Goal: Task Accomplishment & Management: Manage account settings

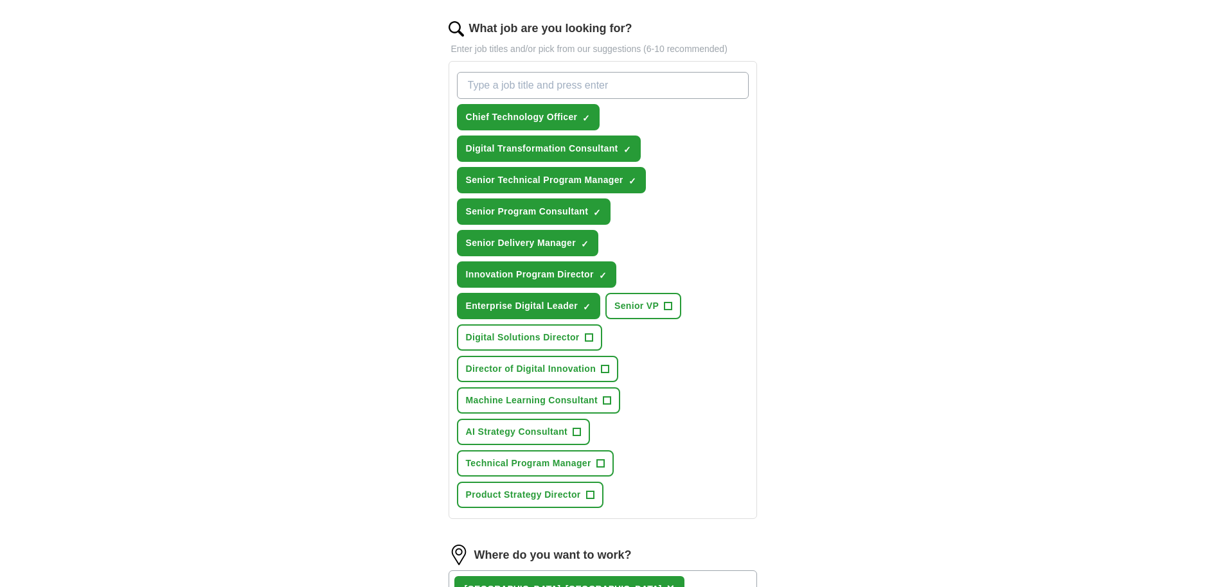
scroll to position [412, 0]
click at [666, 304] on span "+" at bounding box center [668, 306] width 8 height 10
click at [588, 339] on span "+" at bounding box center [589, 338] width 8 height 10
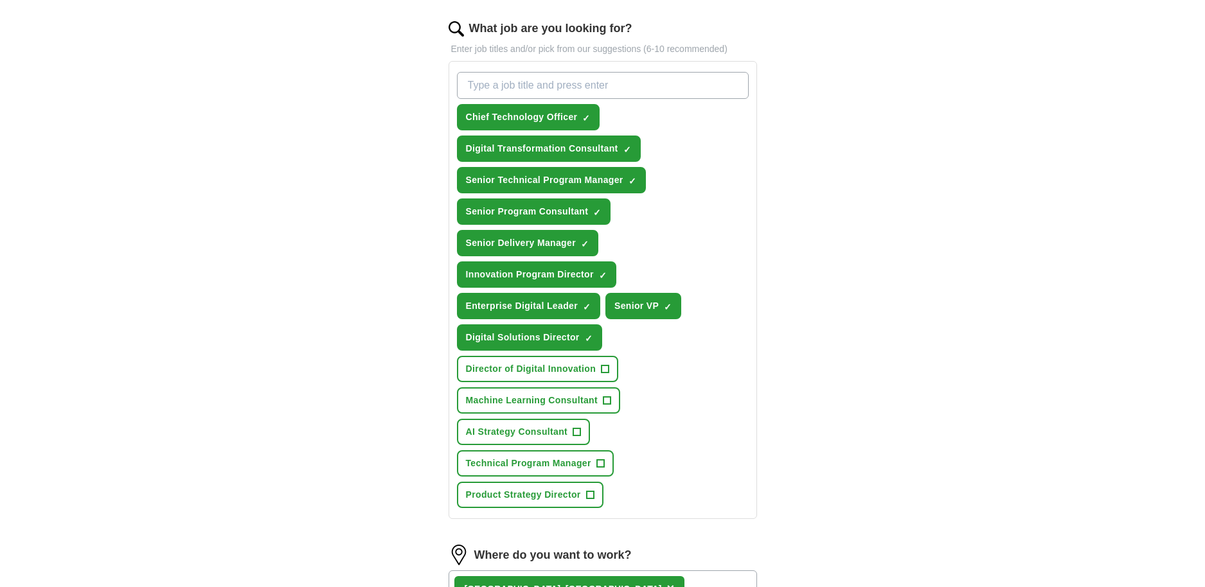
click at [605, 368] on span "+" at bounding box center [605, 369] width 8 height 10
click at [603, 463] on span "+" at bounding box center [600, 464] width 8 height 10
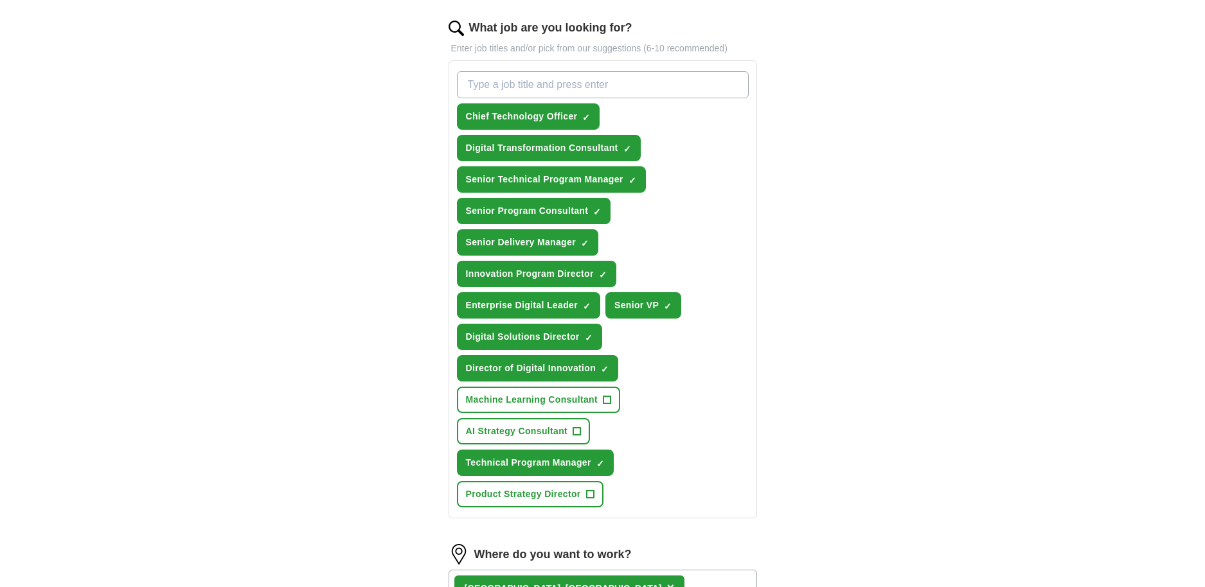
scroll to position [413, 0]
click at [592, 494] on span "+" at bounding box center [590, 495] width 8 height 10
click at [0, 0] on span "×" at bounding box center [0, 0] width 0 height 0
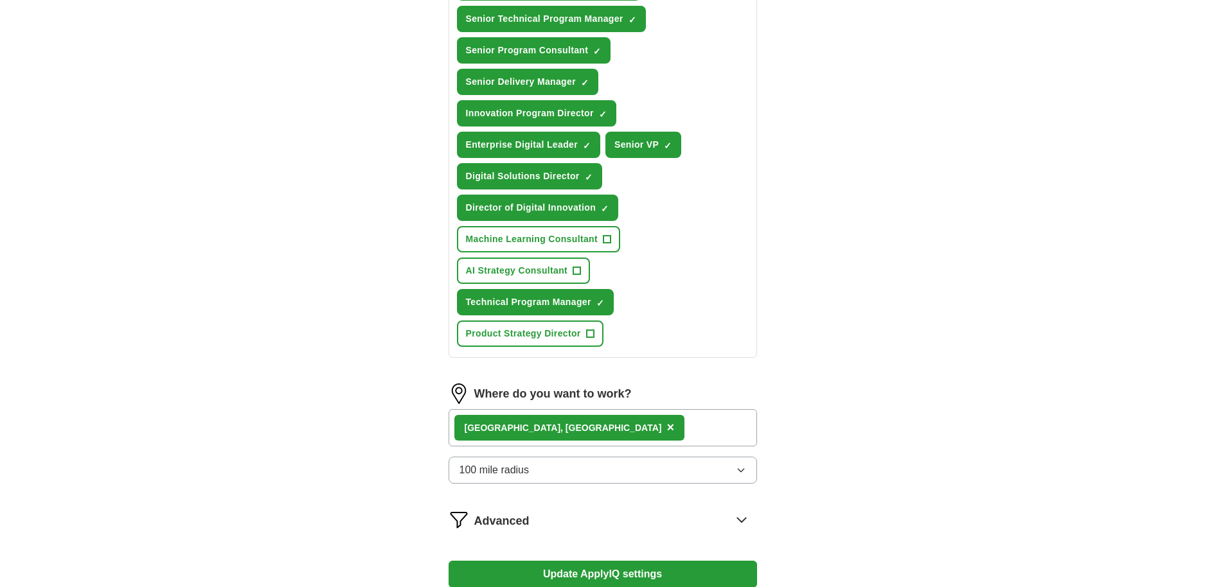
scroll to position [575, 0]
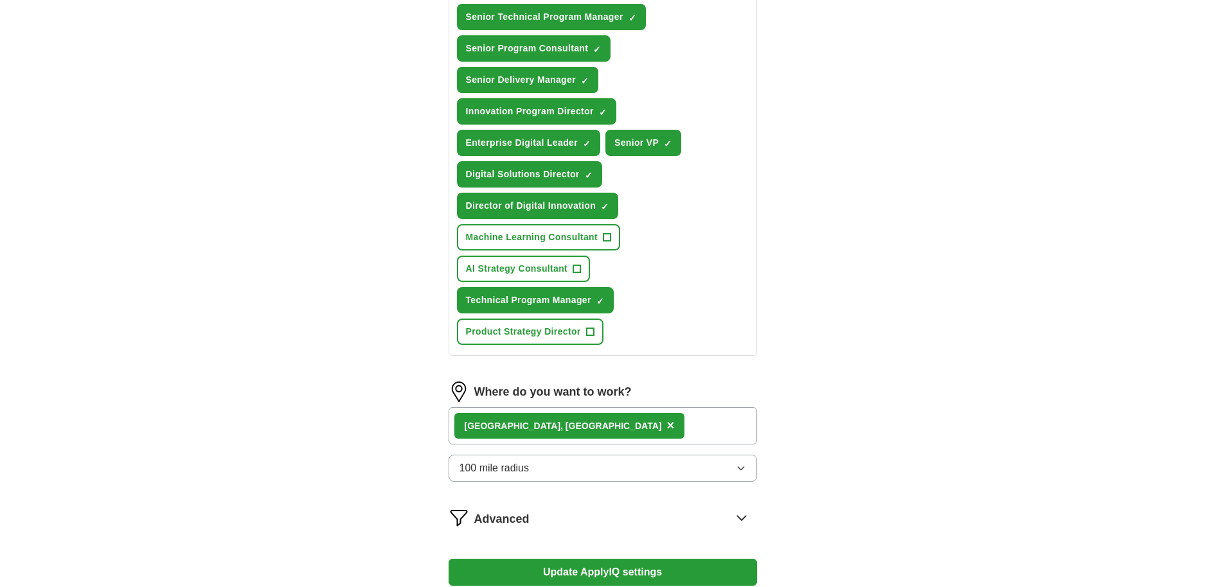
click at [582, 428] on div "[GEOGRAPHIC_DATA], [GEOGRAPHIC_DATA] ×" at bounding box center [603, 425] width 308 height 37
click at [536, 424] on div "[GEOGRAPHIC_DATA], [GEOGRAPHIC_DATA] ×" at bounding box center [603, 425] width 308 height 37
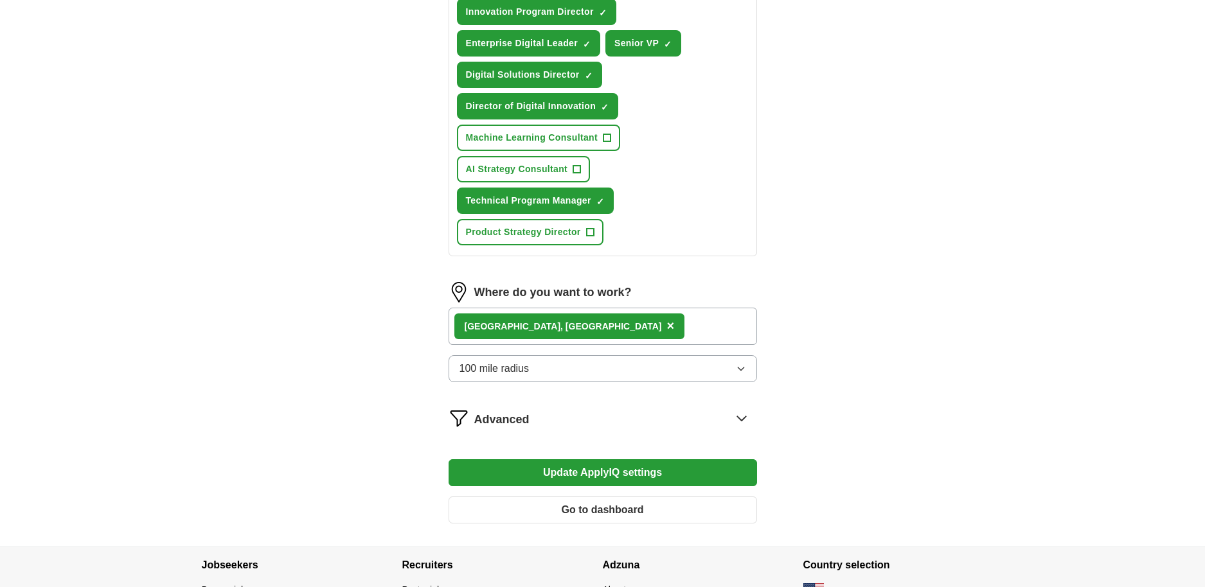
scroll to position [675, 0]
click at [535, 329] on div "[GEOGRAPHIC_DATA], [GEOGRAPHIC_DATA] ×" at bounding box center [603, 326] width 308 height 37
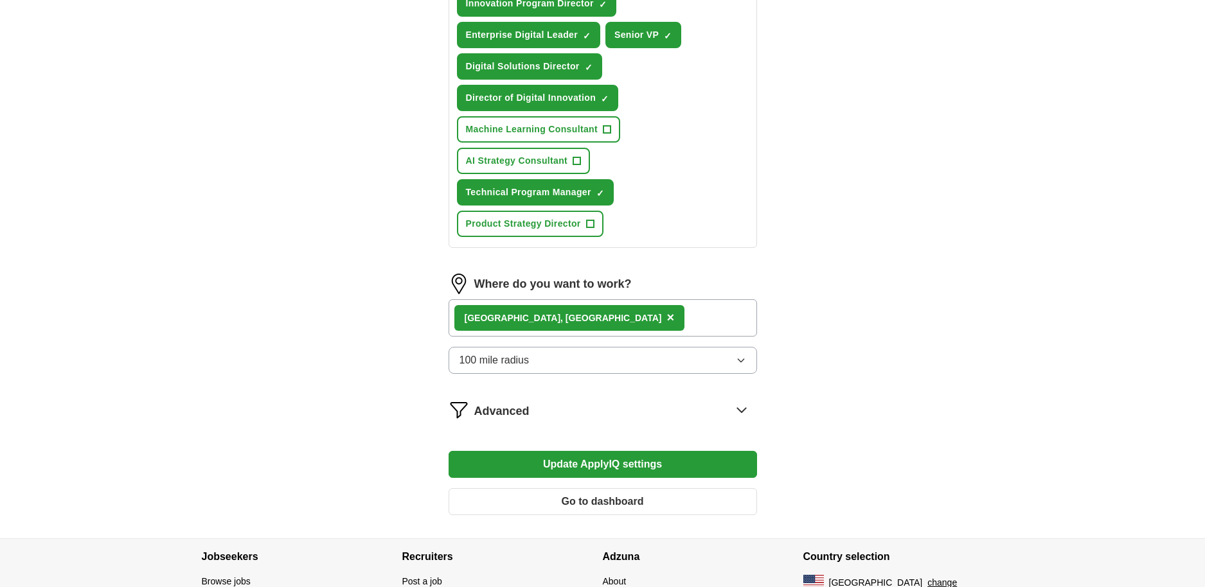
scroll to position [682, 0]
click at [666, 321] on span "×" at bounding box center [670, 318] width 8 height 14
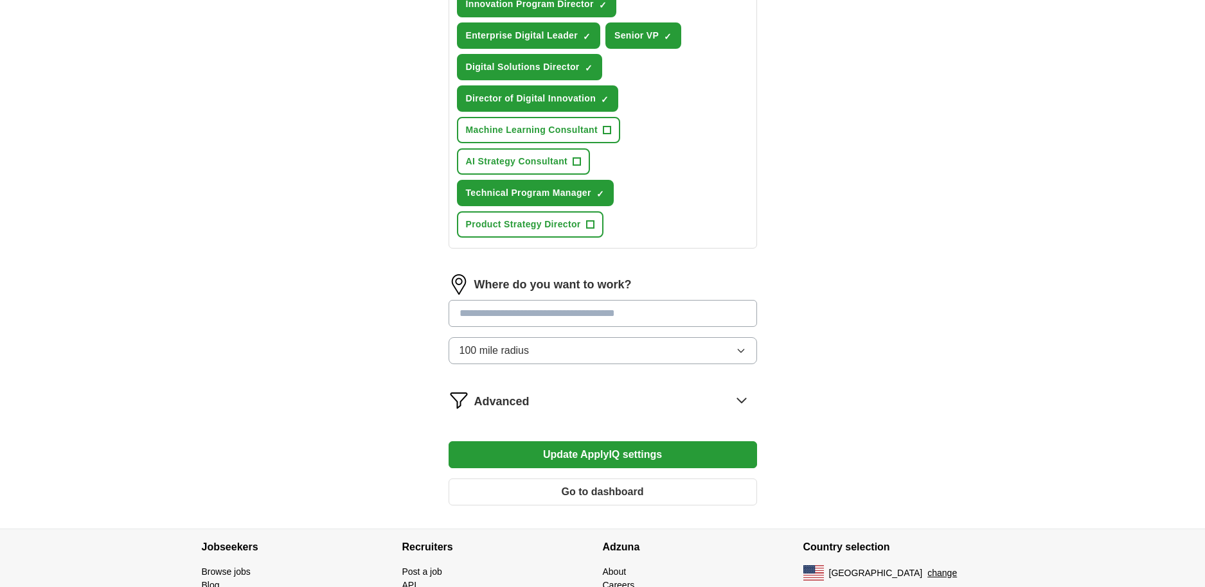
click at [508, 319] on input at bounding box center [603, 313] width 308 height 27
type input "*******"
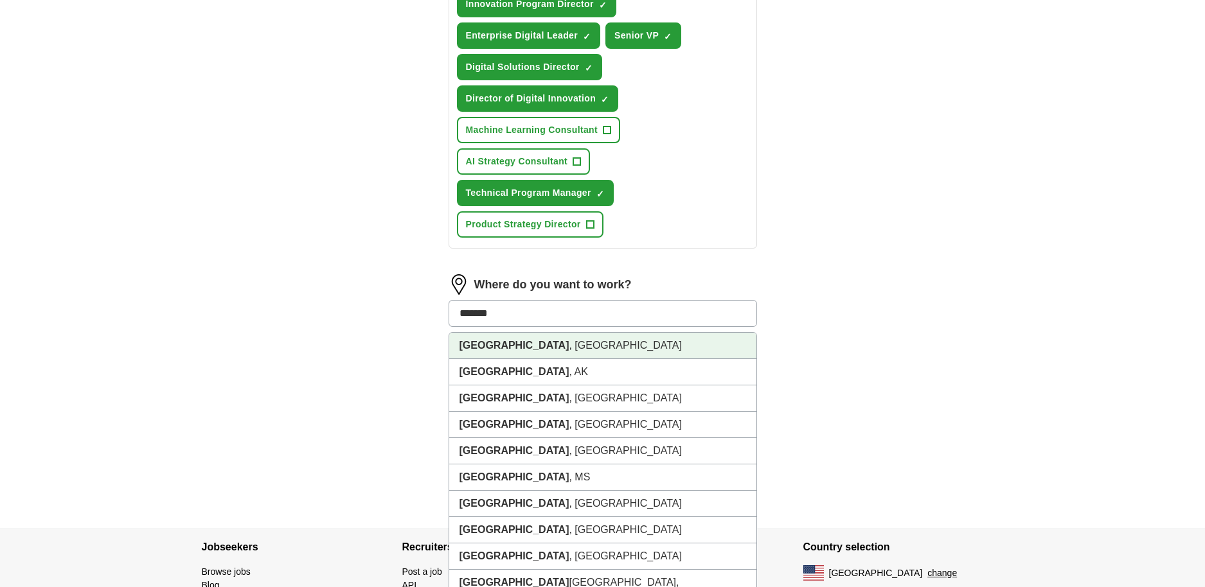
click at [497, 351] on strong "[GEOGRAPHIC_DATA]" at bounding box center [514, 345] width 110 height 11
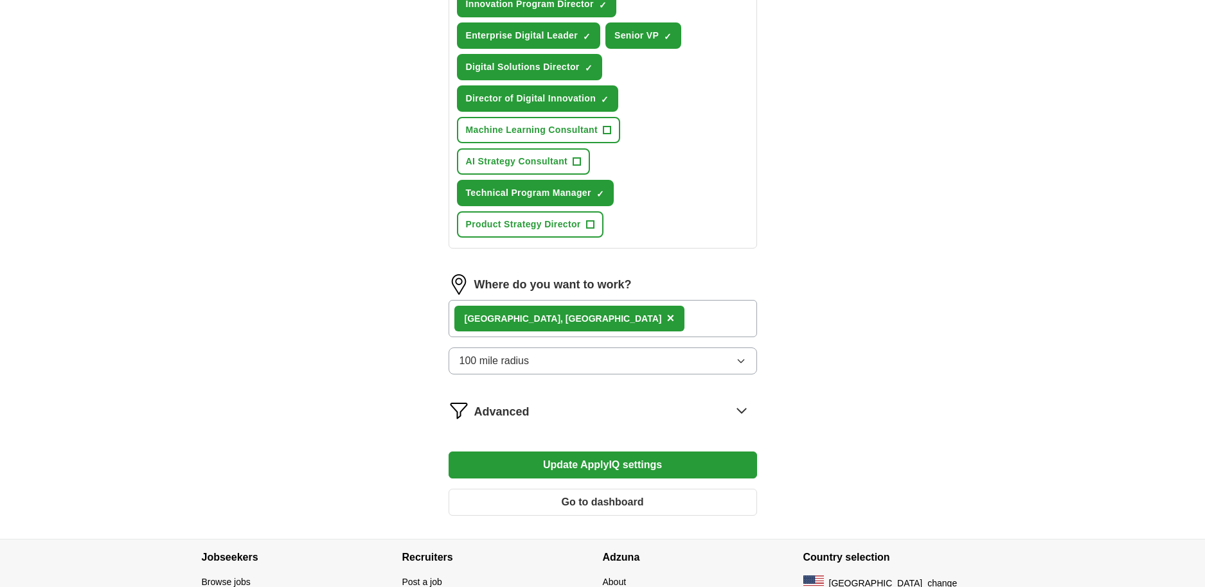
click at [666, 317] on span "×" at bounding box center [670, 318] width 8 height 14
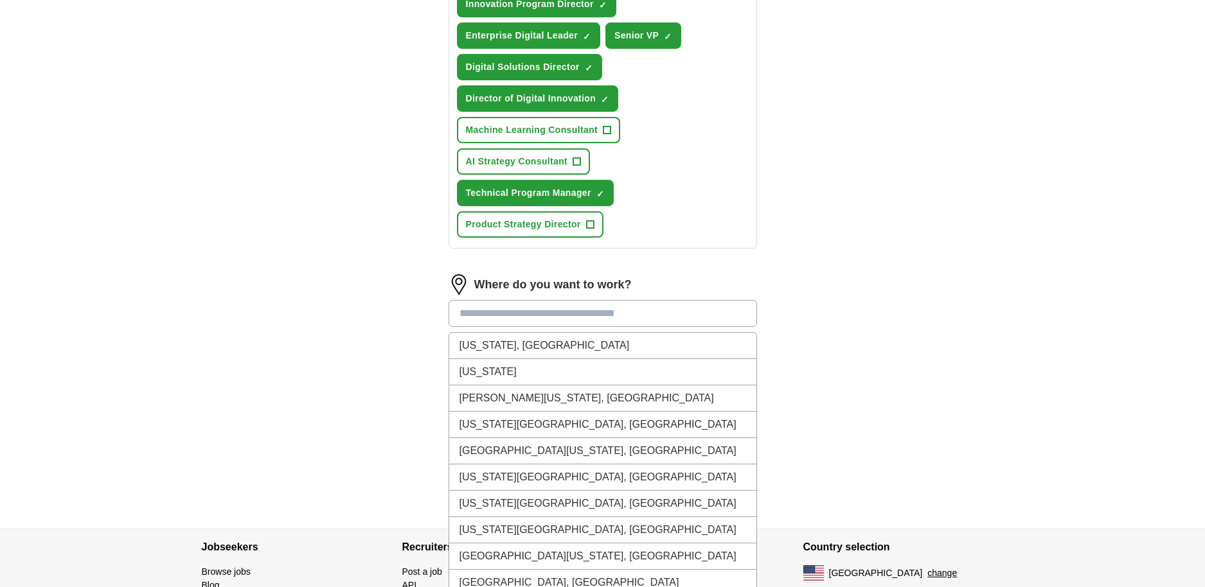
click at [508, 316] on input at bounding box center [603, 313] width 308 height 27
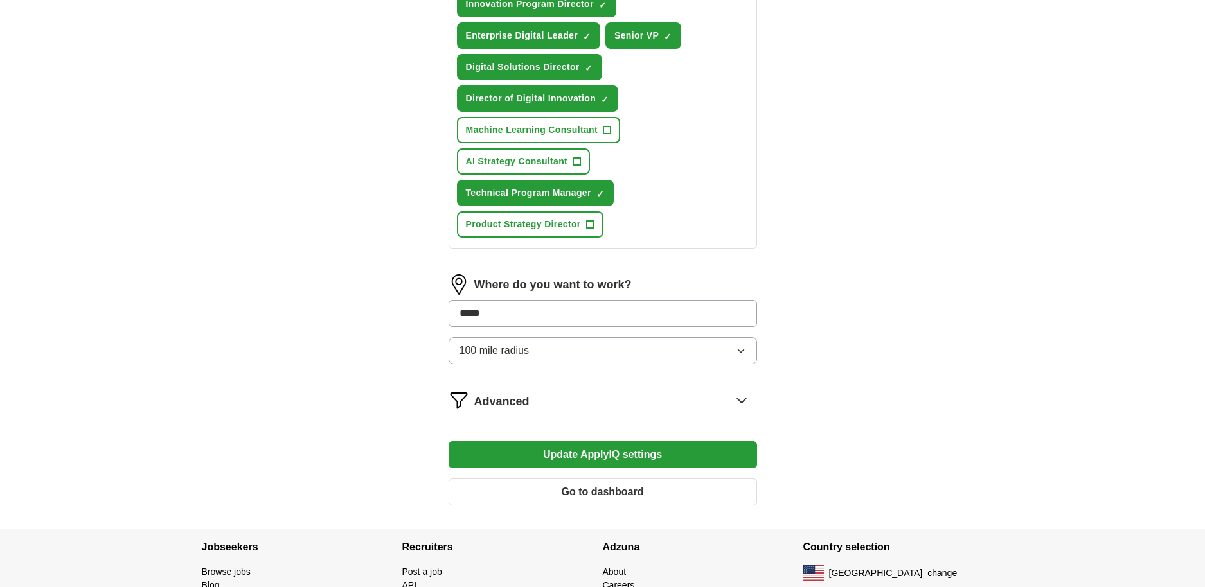
type input "******"
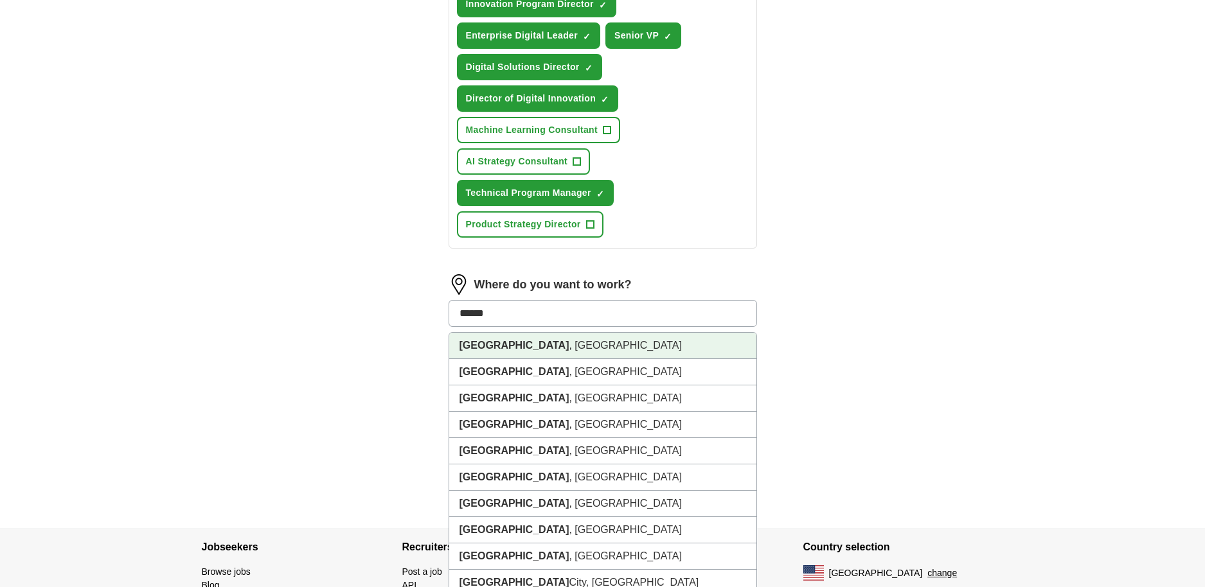
click at [478, 348] on strong "[GEOGRAPHIC_DATA]" at bounding box center [514, 345] width 110 height 11
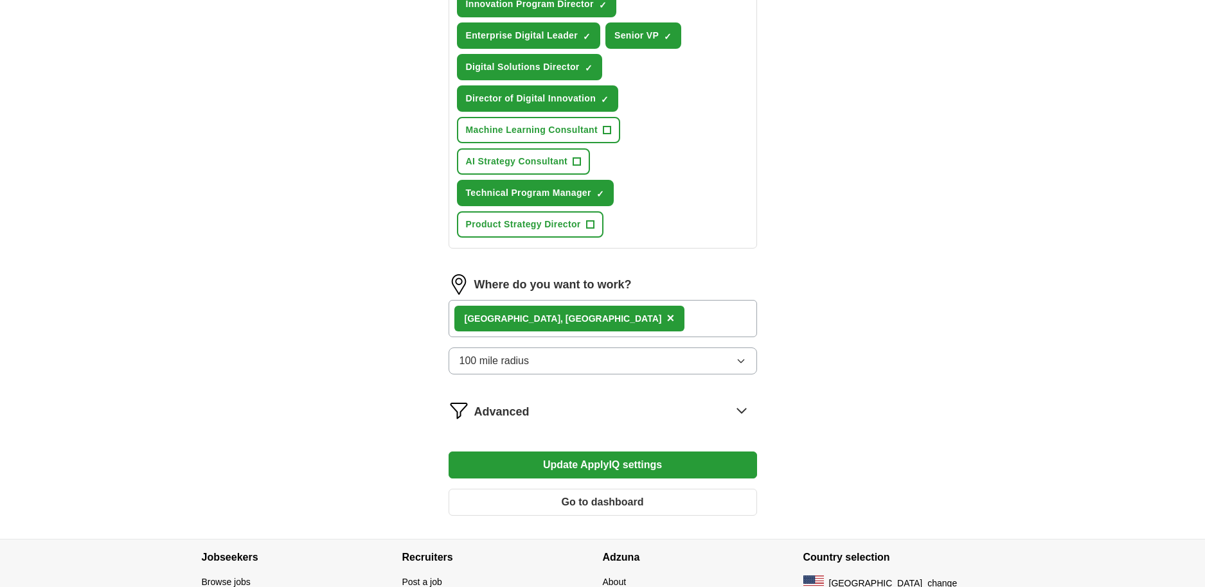
click at [634, 469] on button "Update ApplyIQ settings" at bounding box center [603, 465] width 308 height 27
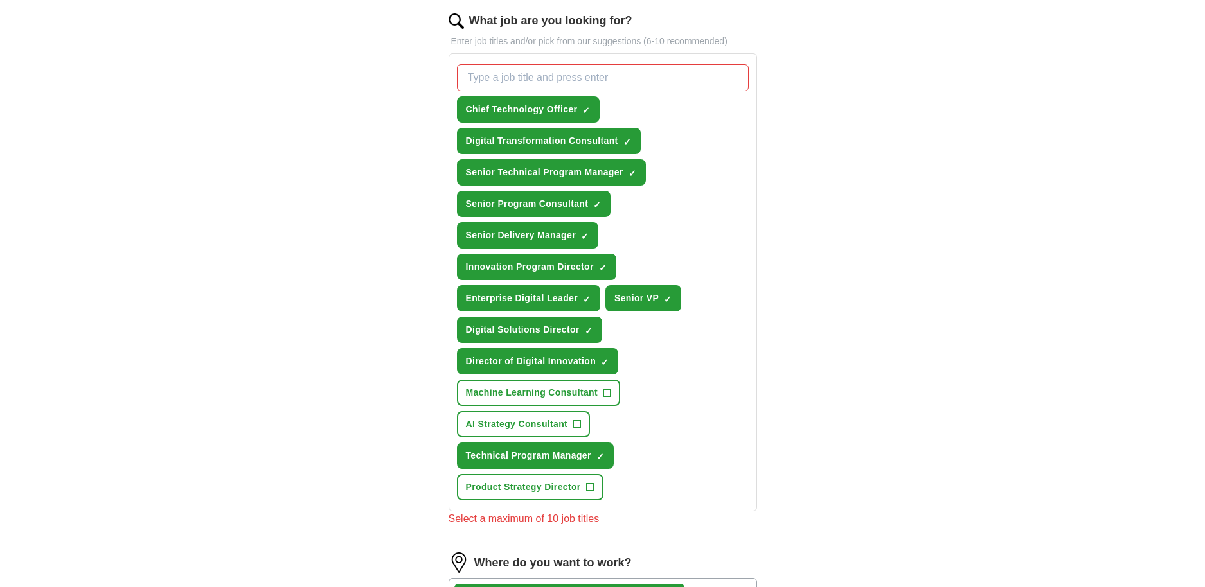
scroll to position [420, 0]
click at [0, 0] on span "×" at bounding box center [0, 0] width 0 height 0
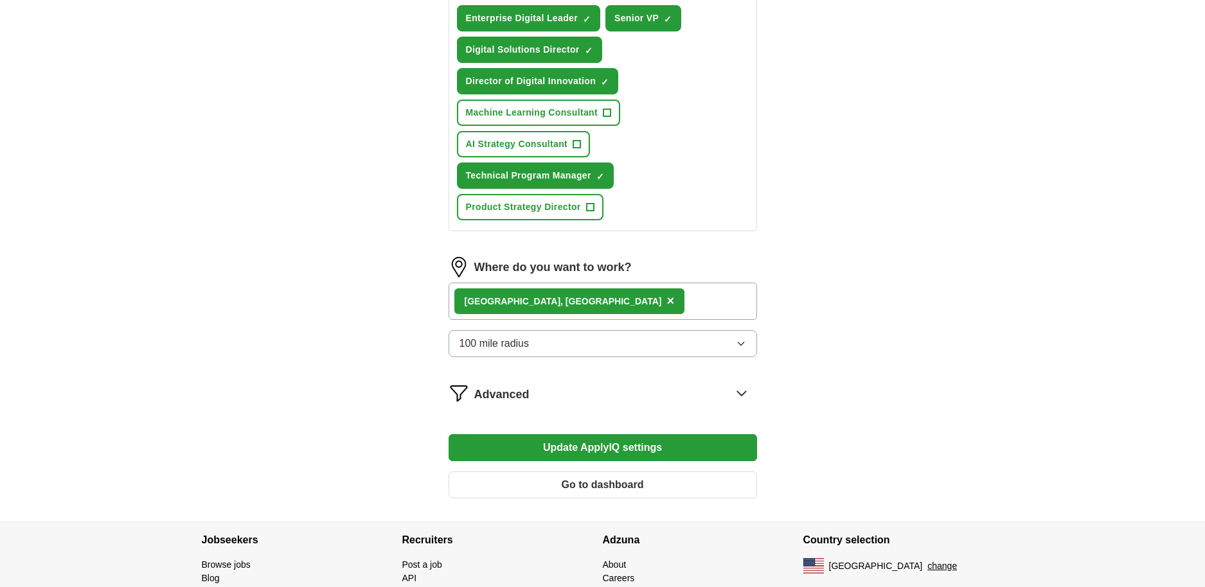
scroll to position [706, 0]
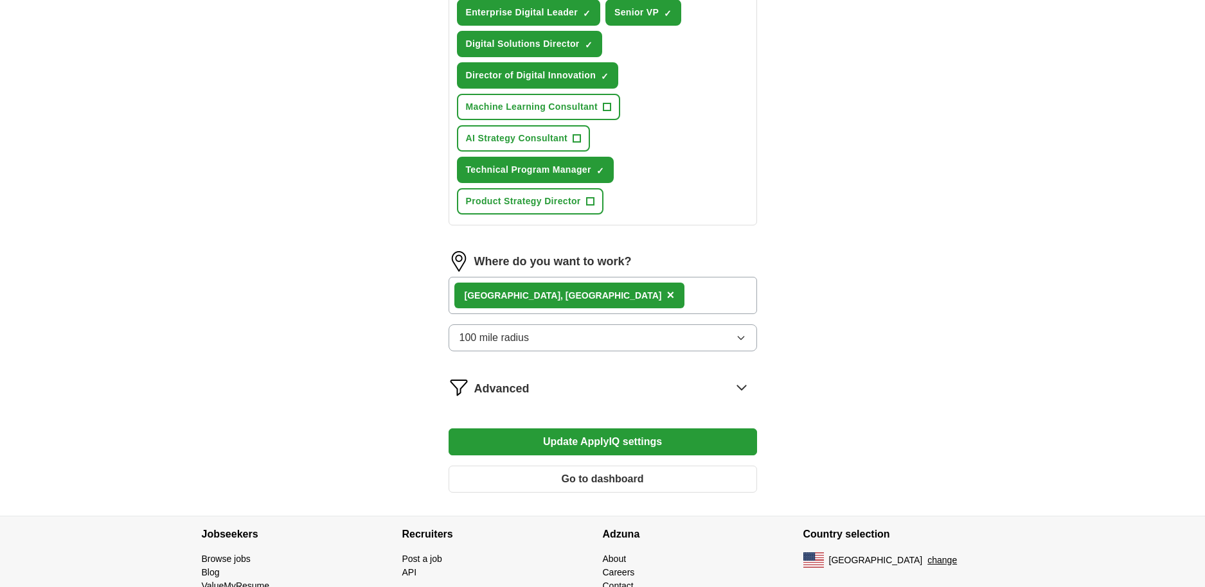
click at [594, 446] on button "Update ApplyIQ settings" at bounding box center [603, 442] width 308 height 27
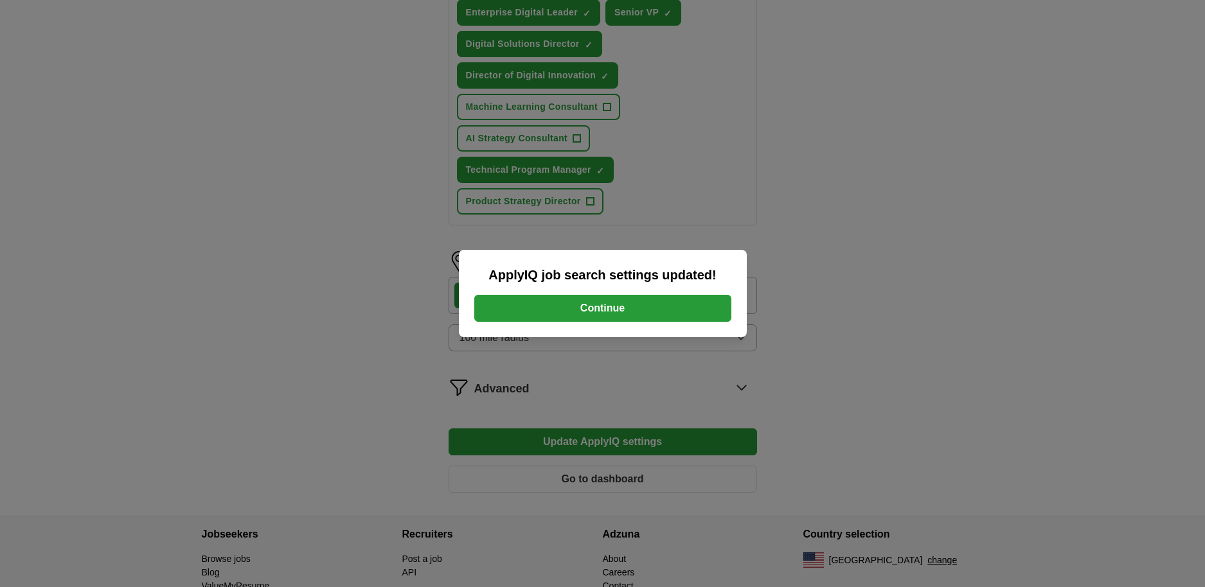
click at [607, 312] on button "Continue" at bounding box center [602, 308] width 257 height 27
